Goal: Task Accomplishment & Management: Complete application form

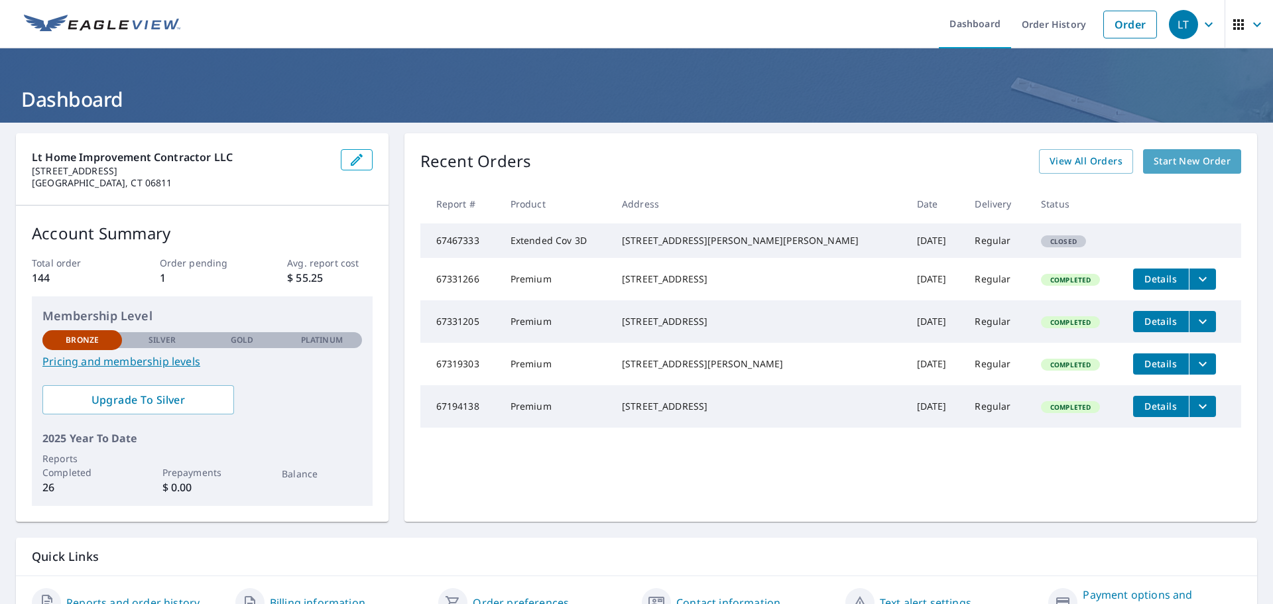
click at [1172, 162] on span "Start New Order" at bounding box center [1192, 161] width 77 height 17
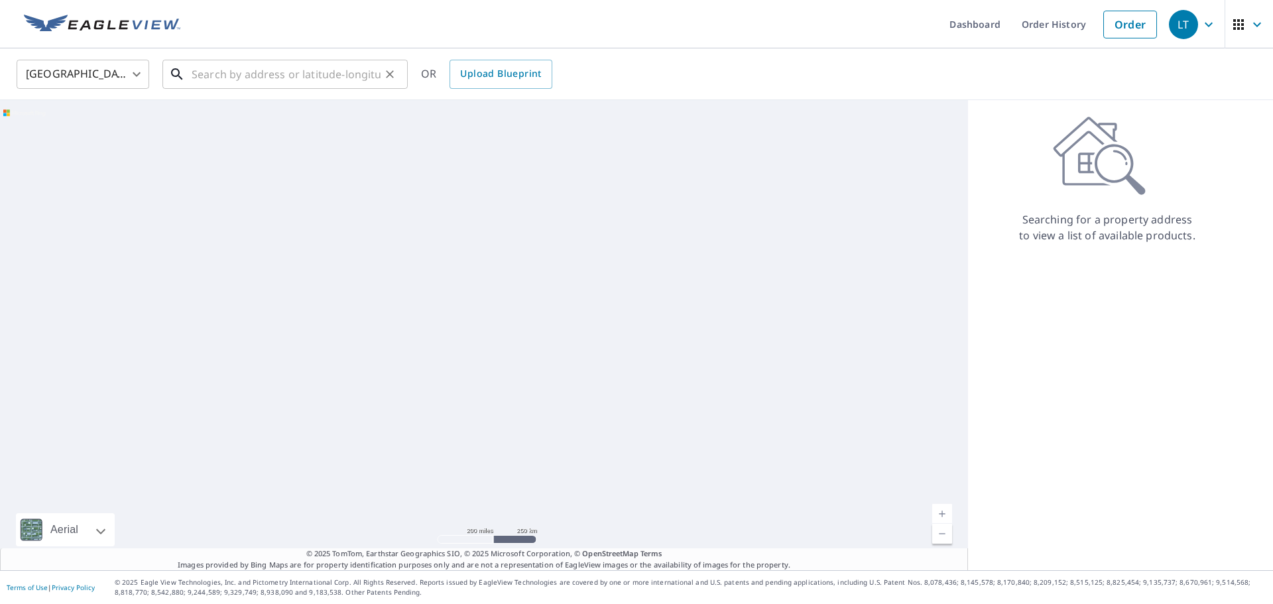
click at [282, 79] on input "text" at bounding box center [286, 74] width 189 height 37
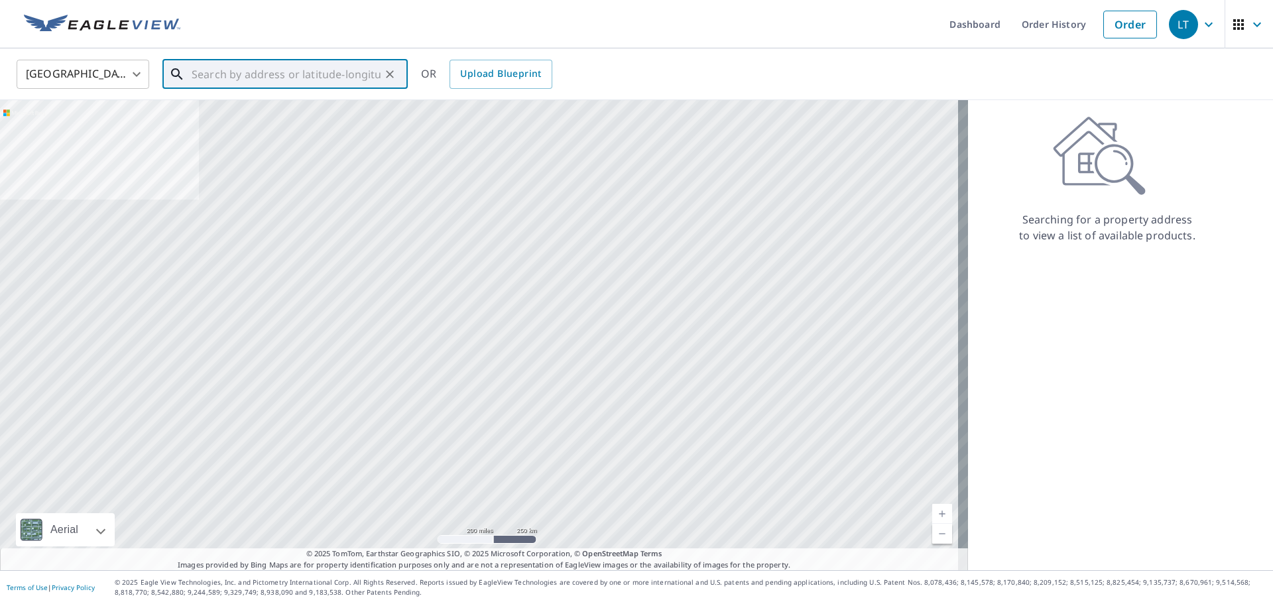
paste input "[STREET_ADDRESS][PERSON_NAME][PERSON_NAME]"
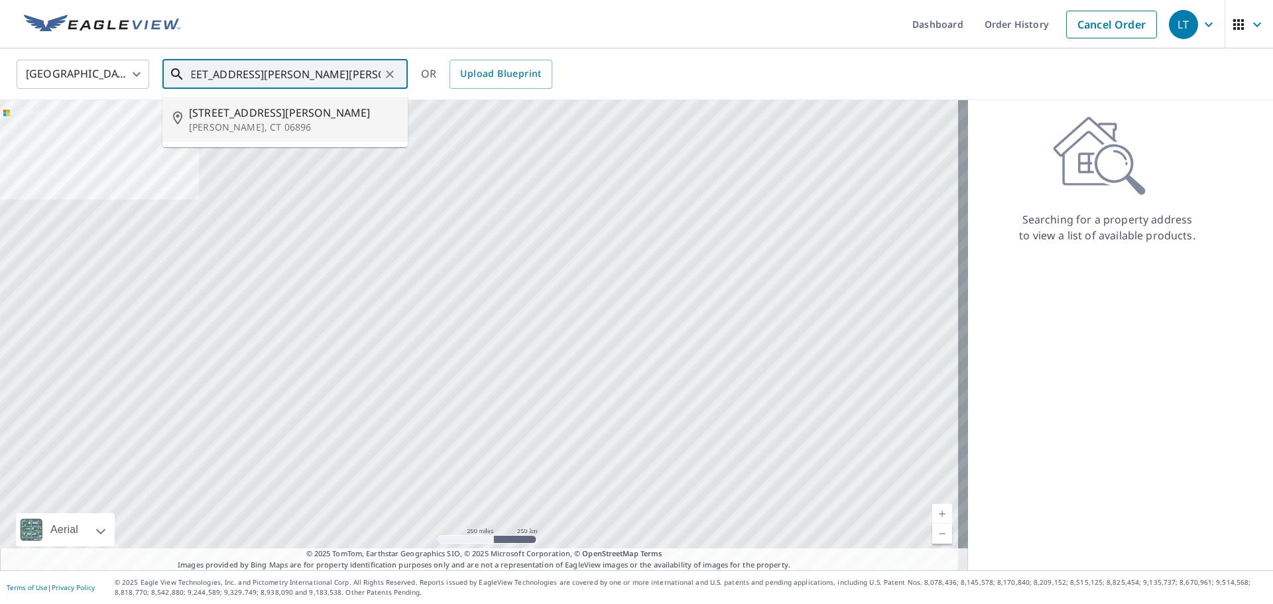
click at [294, 112] on span "[STREET_ADDRESS][PERSON_NAME]" at bounding box center [293, 113] width 208 height 16
type input "[STREET_ADDRESS][PERSON_NAME][PERSON_NAME]"
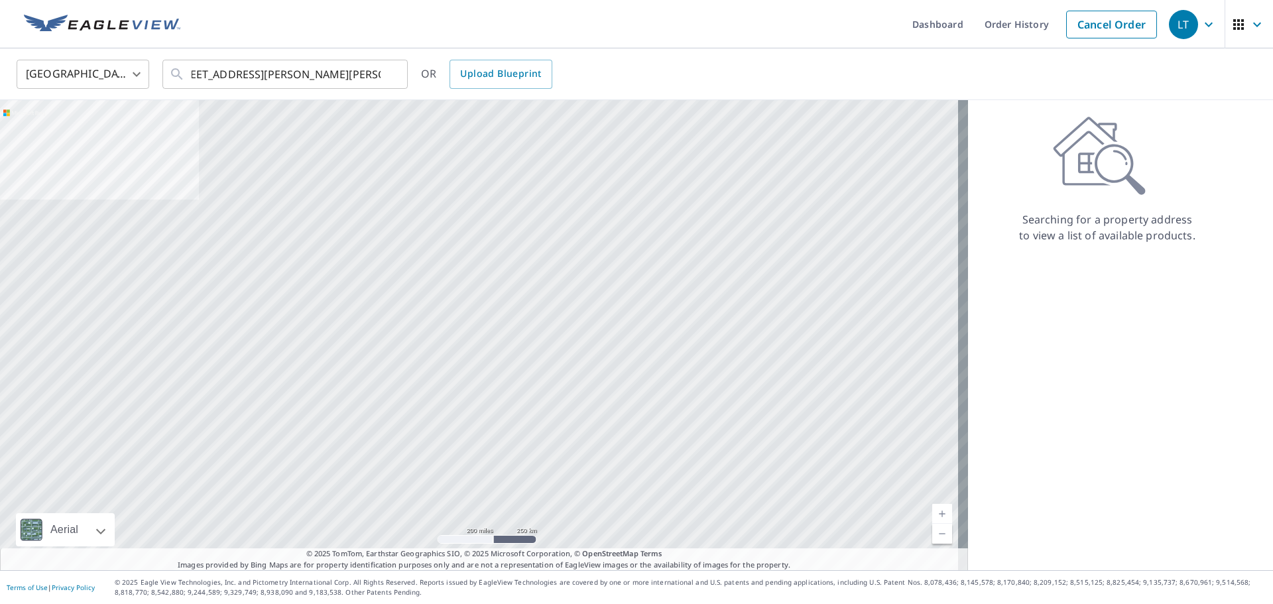
scroll to position [0, 0]
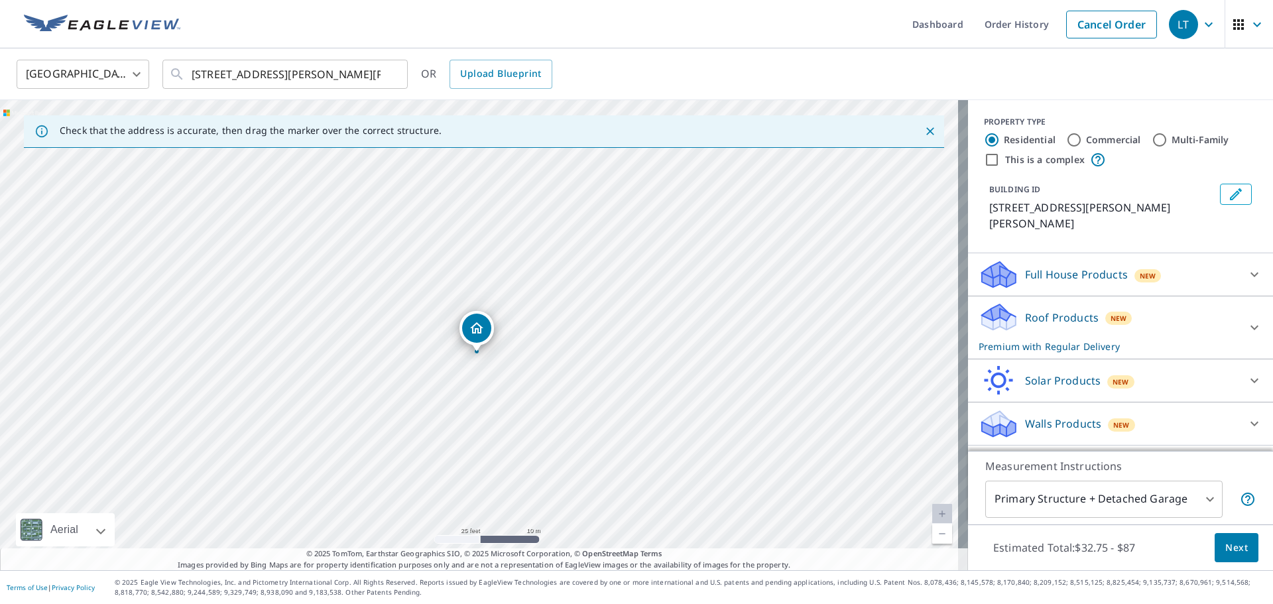
drag, startPoint x: 631, startPoint y: 300, endPoint x: 458, endPoint y: 392, distance: 195.2
click at [306, 454] on div "[STREET_ADDRESS][PERSON_NAME][PERSON_NAME]" at bounding box center [484, 335] width 968 height 470
click at [1235, 543] on span "Next" at bounding box center [1236, 548] width 23 height 17
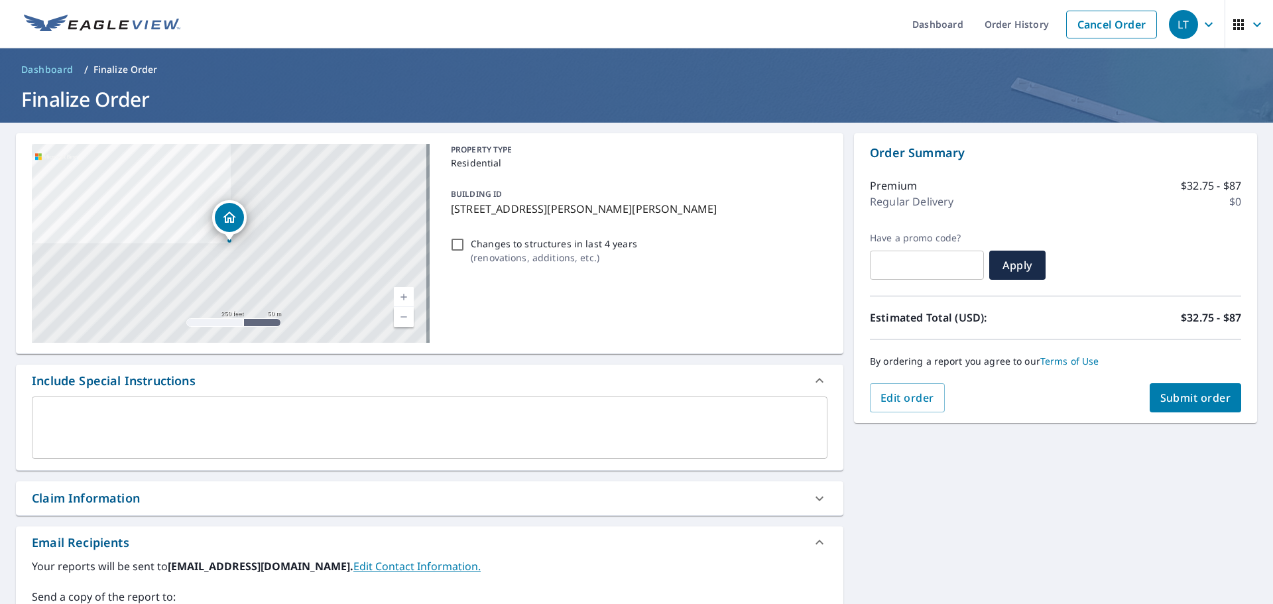
click at [1170, 390] on button "Submit order" at bounding box center [1196, 397] width 92 height 29
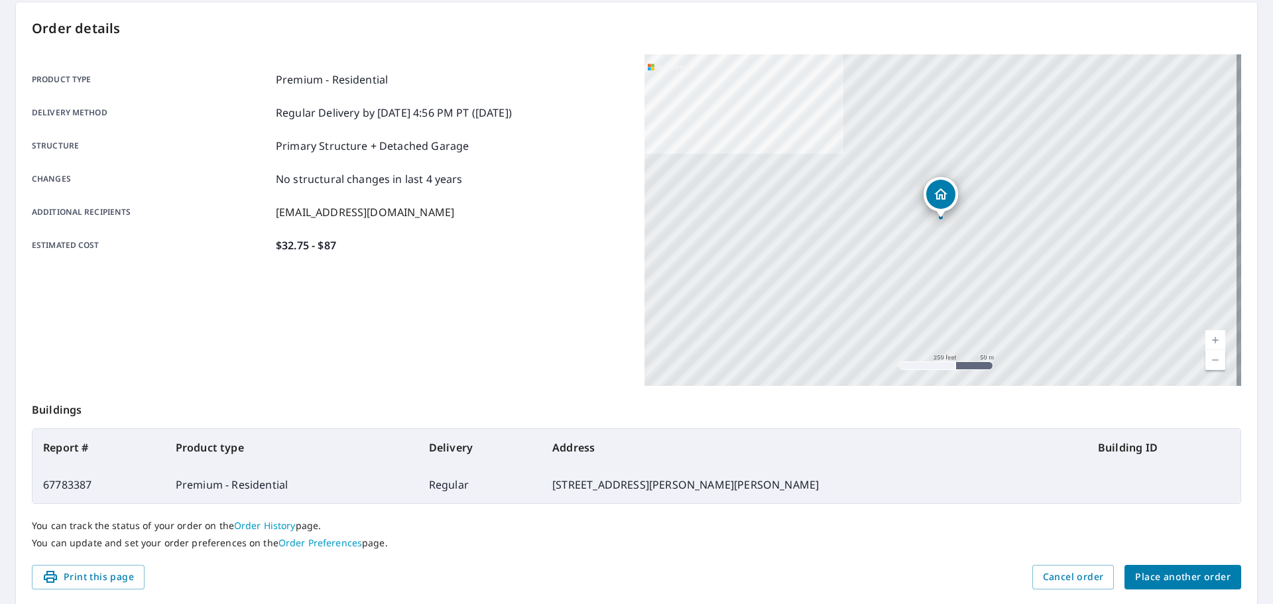
scroll to position [176, 0]
